Goal: Task Accomplishment & Management: Complete application form

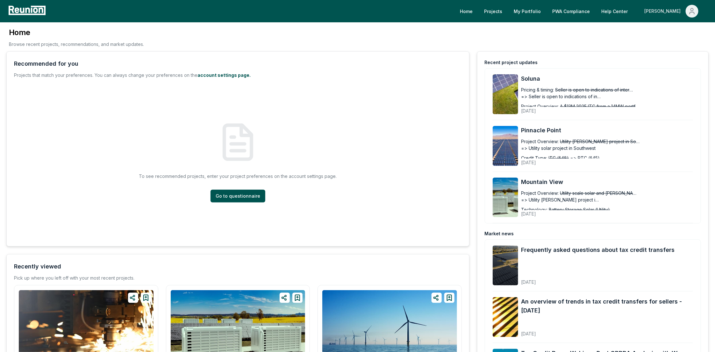
click at [672, 10] on div "[PERSON_NAME]" at bounding box center [663, 11] width 39 height 13
click at [670, 38] on div "Admin Portal" at bounding box center [678, 34] width 61 height 18
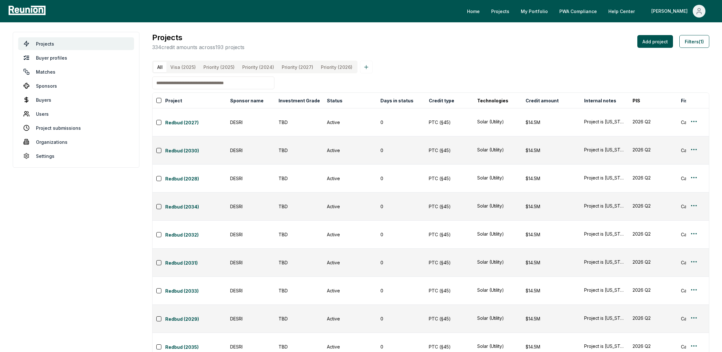
click at [196, 89] on input at bounding box center [213, 82] width 122 height 13
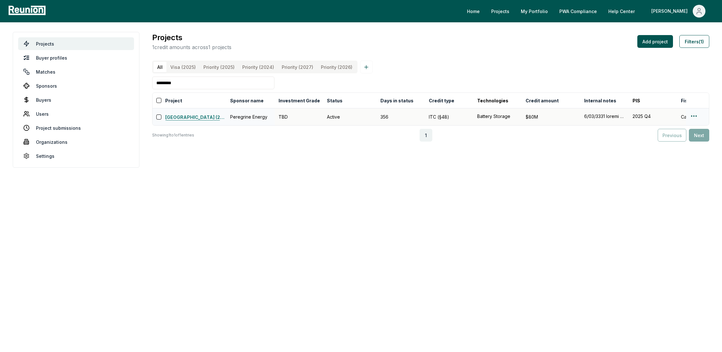
type input "*********"
click at [188, 121] on link "[GEOGRAPHIC_DATA] (2025)" at bounding box center [195, 118] width 61 height 8
click at [696, 123] on html "Please visit us on your desktop We're working on making our marketplace mobile-…" at bounding box center [361, 176] width 722 height 352
click at [693, 122] on html "Please visit us on your desktop We're working on making our marketplace mobile-…" at bounding box center [361, 176] width 722 height 352
click at [667, 149] on div "Edit" at bounding box center [687, 149] width 61 height 11
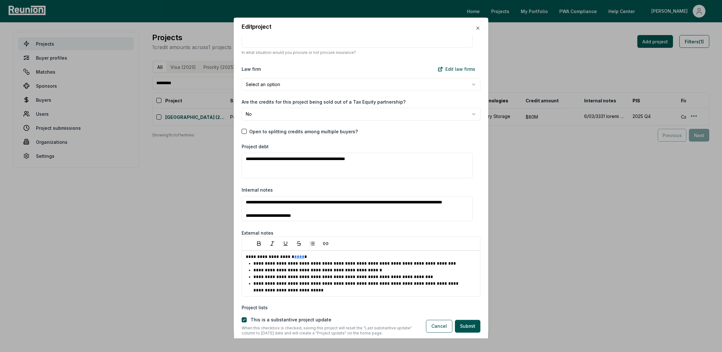
scroll to position [900, 0]
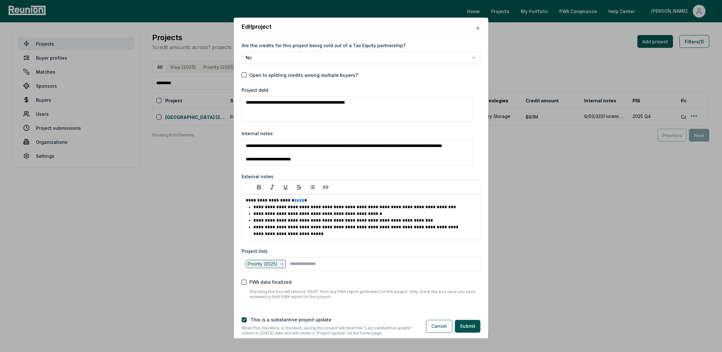
click at [293, 156] on textarea "Internal notes" at bounding box center [357, 151] width 231 height 25
click at [286, 154] on textarea "Internal notes" at bounding box center [357, 151] width 231 height 25
click at [287, 154] on textarea "Internal notes" at bounding box center [357, 151] width 231 height 25
click at [364, 155] on textarea "Internal notes" at bounding box center [357, 151] width 231 height 25
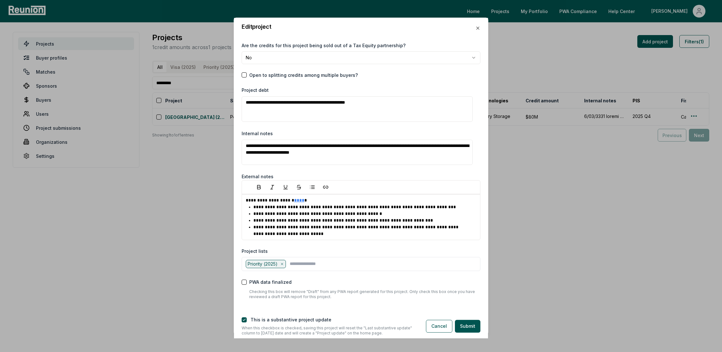
click at [328, 157] on textarea "Internal notes" at bounding box center [357, 151] width 231 height 25
type textarea "**********"
click at [473, 326] on button "Submit" at bounding box center [467, 325] width 25 height 13
